Goal: Information Seeking & Learning: Understand process/instructions

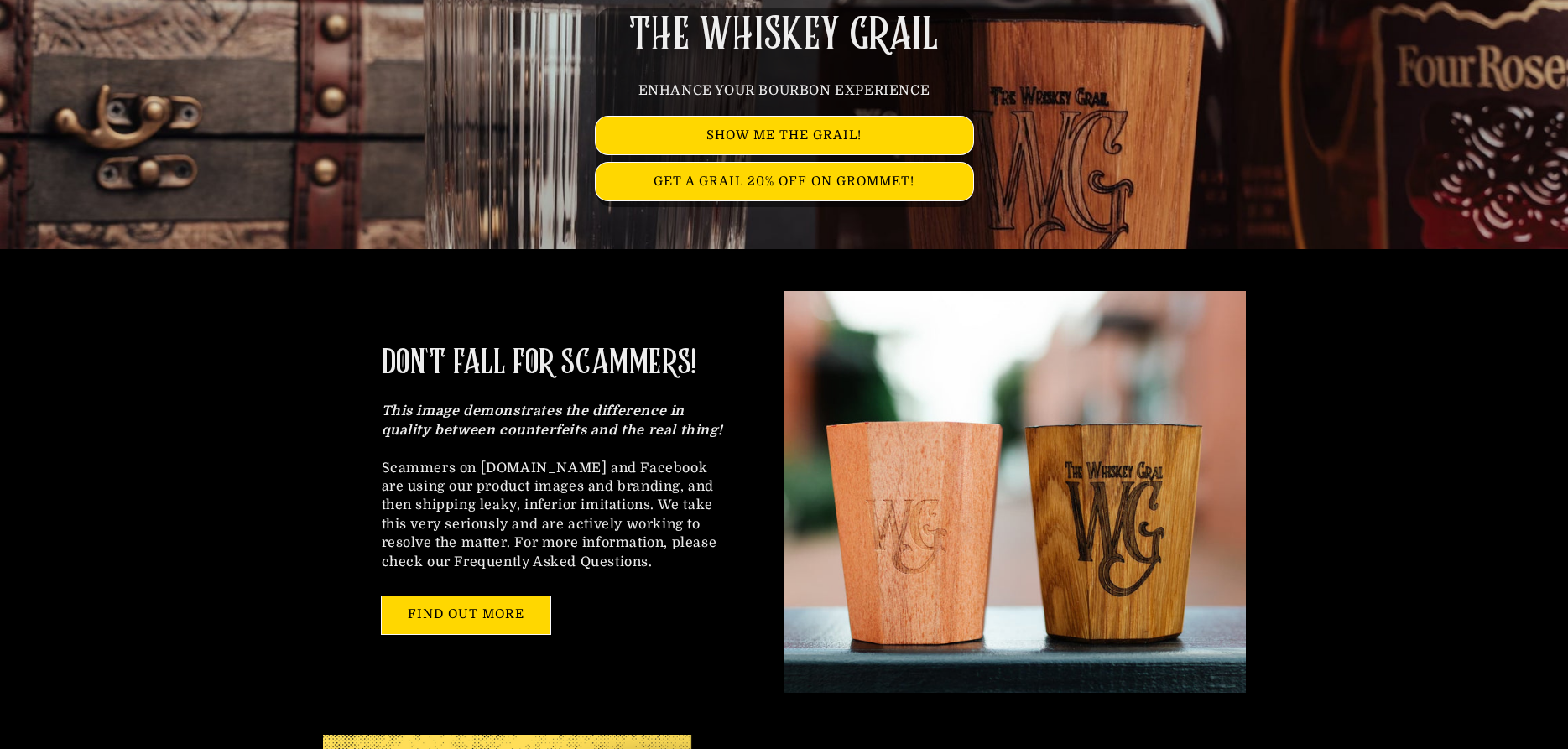
scroll to position [257, 0]
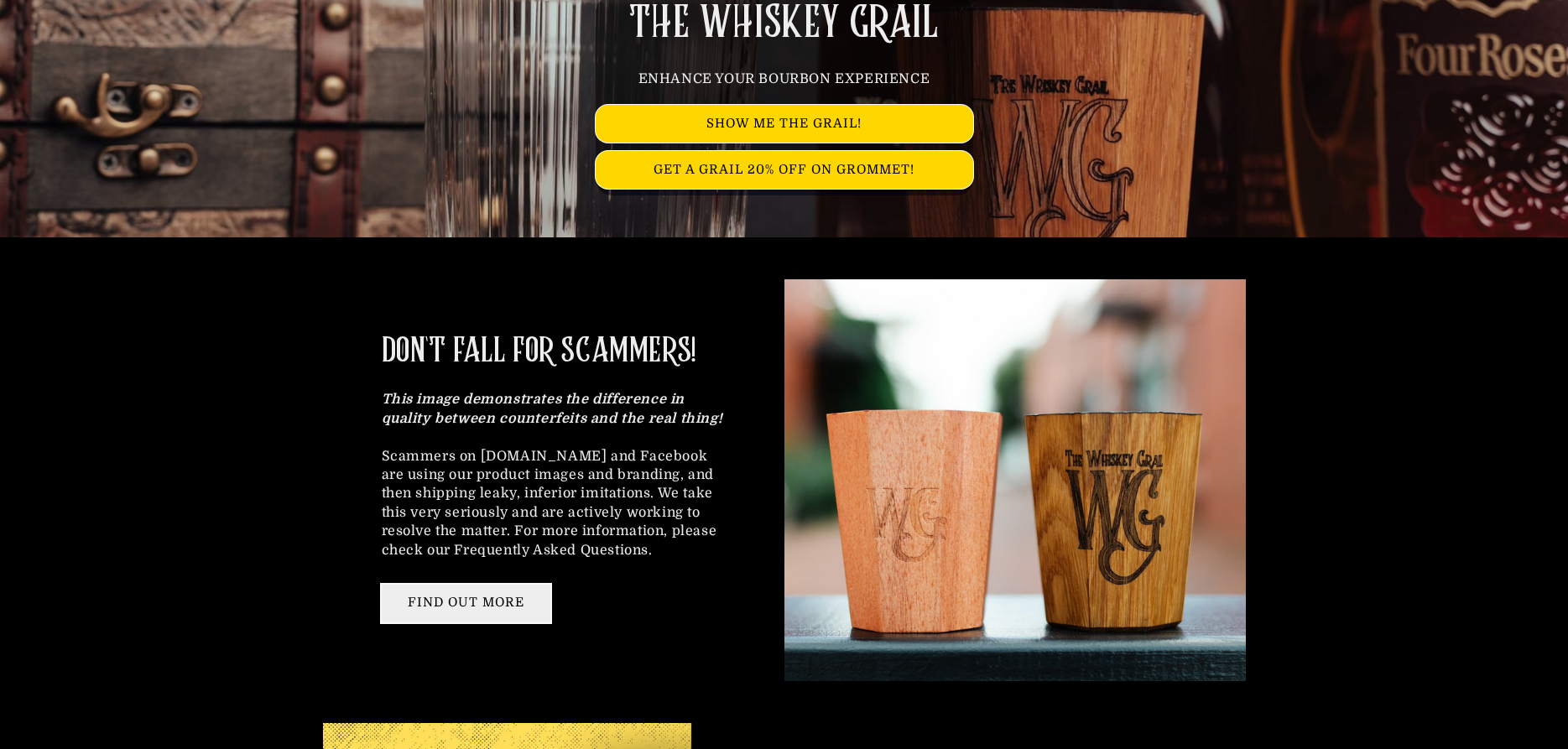
click at [460, 598] on link "FIND OUT MORE" at bounding box center [466, 603] width 169 height 38
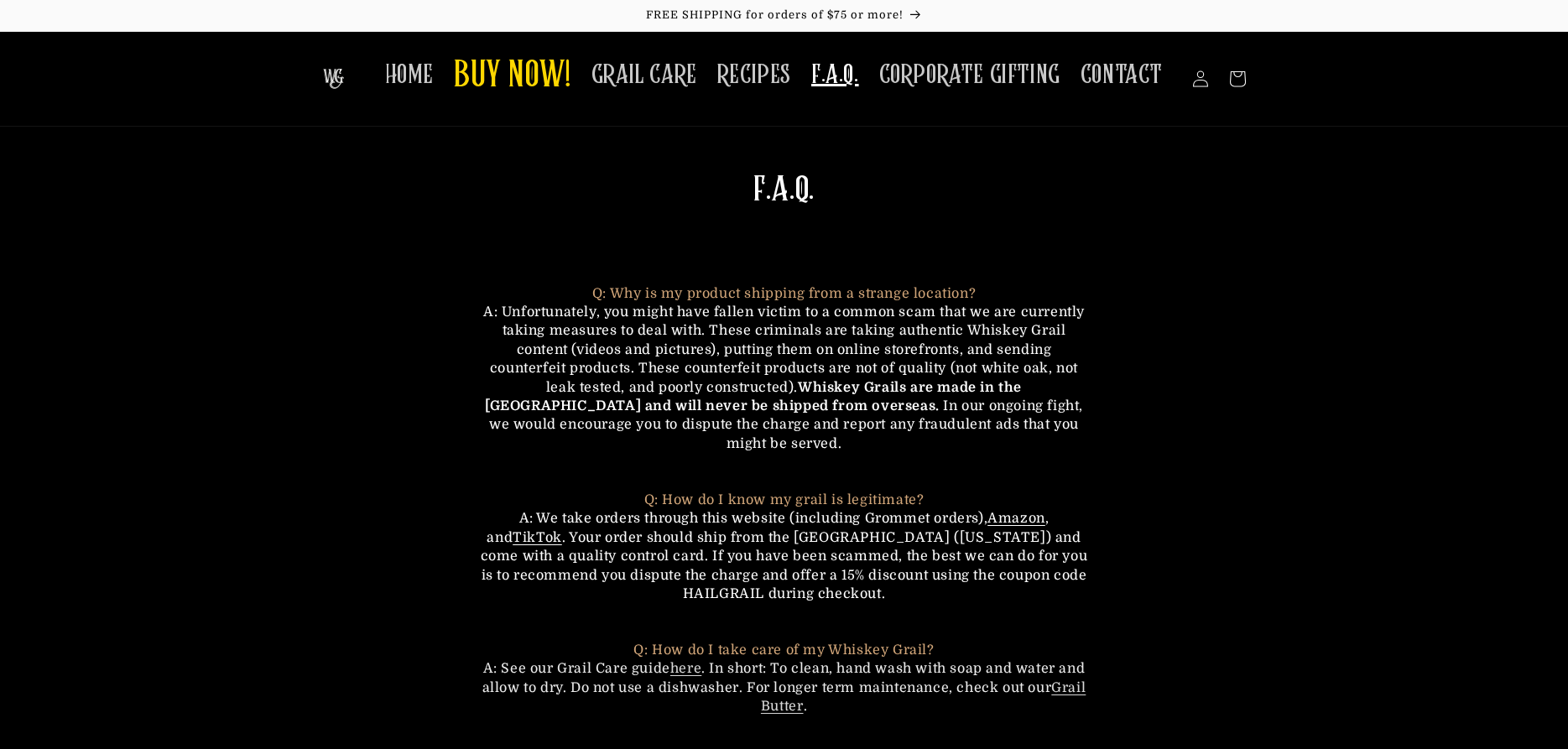
scroll to position [342, 0]
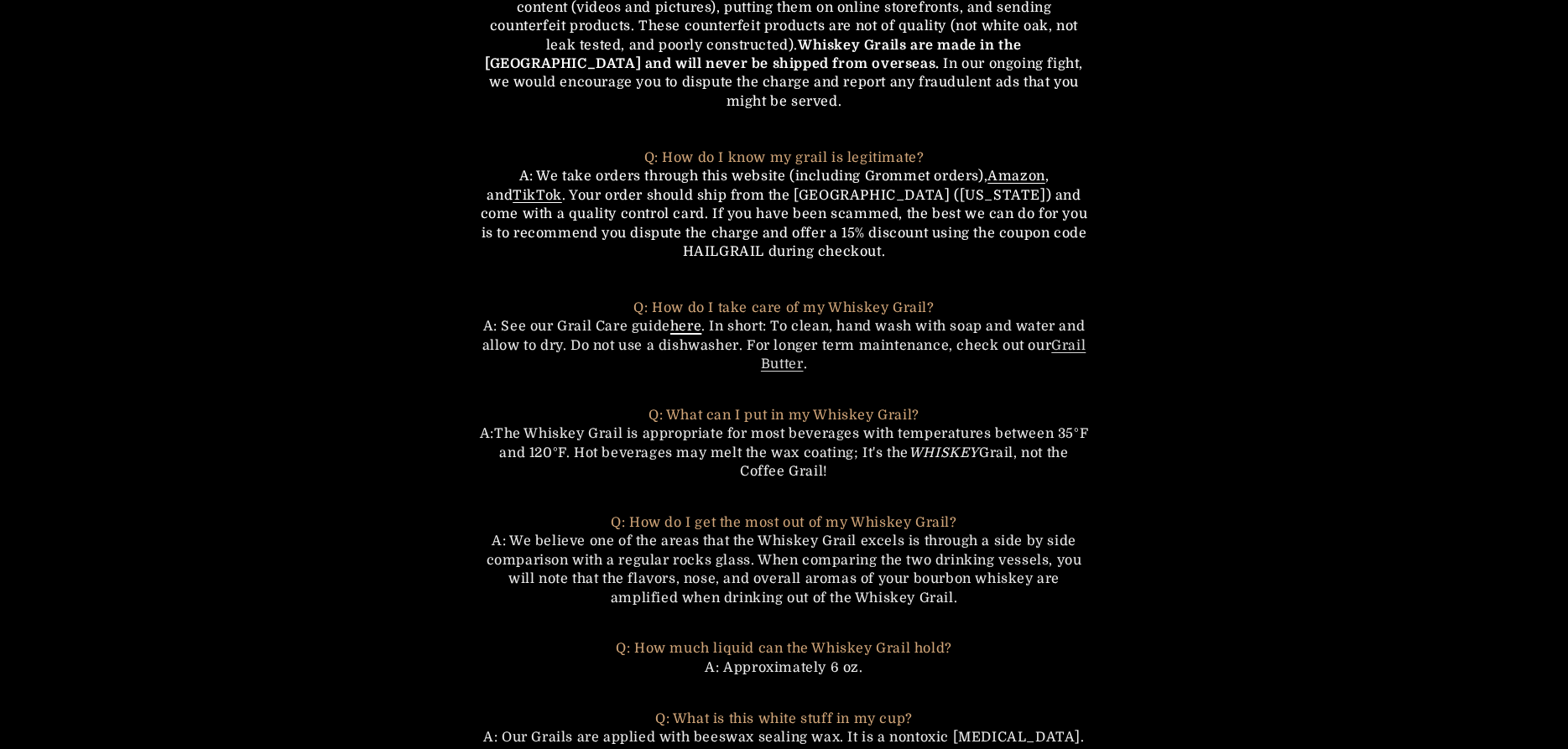
click at [690, 319] on link "here" at bounding box center [686, 326] width 31 height 15
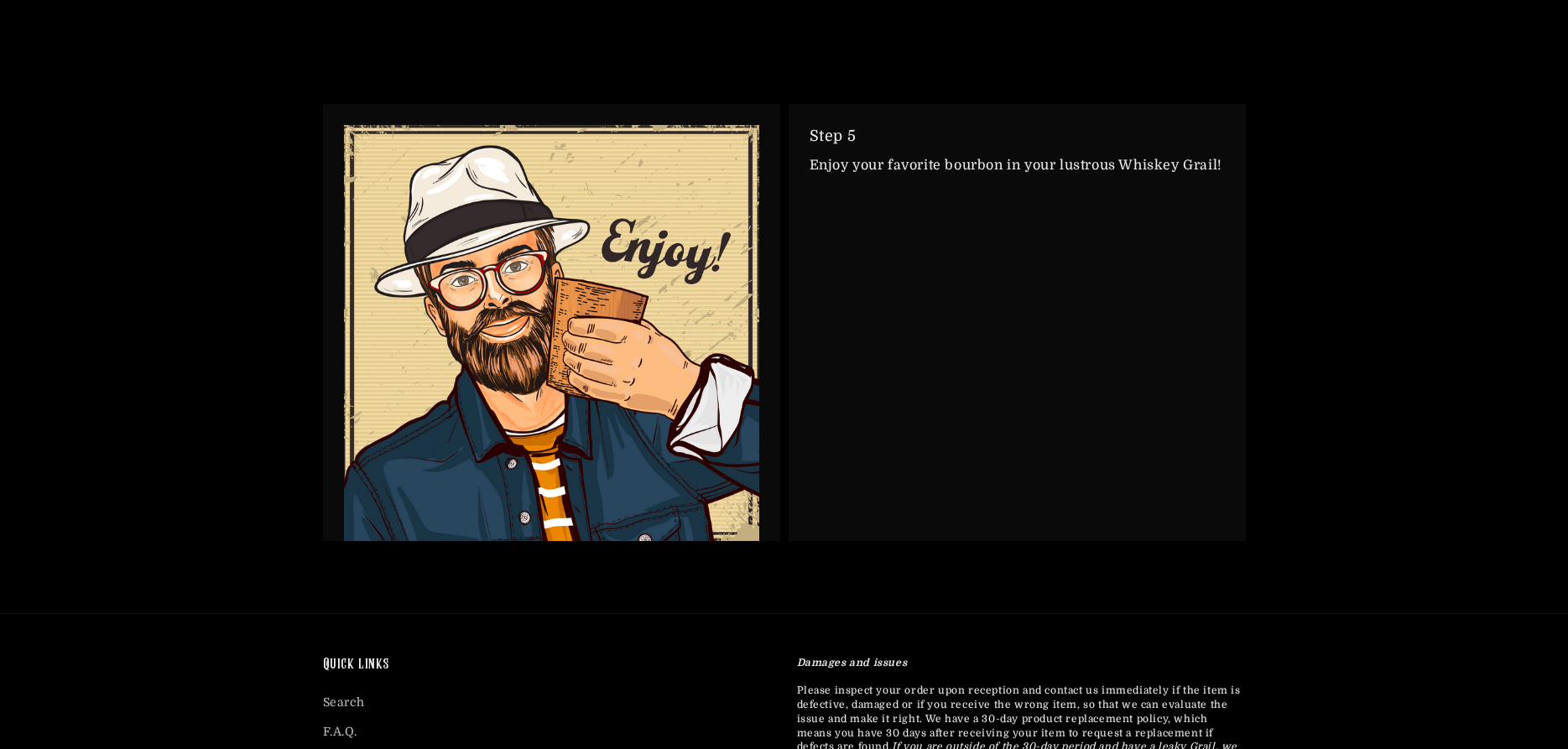
scroll to position [4020, 0]
